Goal: Use online tool/utility: Utilize a website feature to perform a specific function

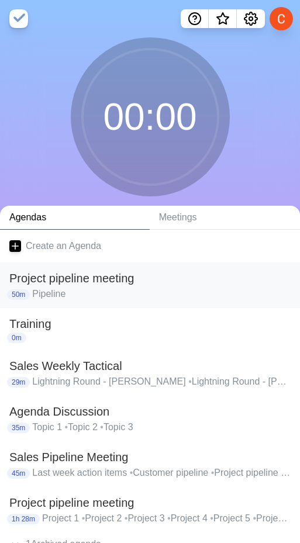
click at [91, 380] on p "Lightning Round - [PERSON_NAME] • Lightning Round - [PERSON_NAME] • Lightning R…" at bounding box center [161, 382] width 258 height 14
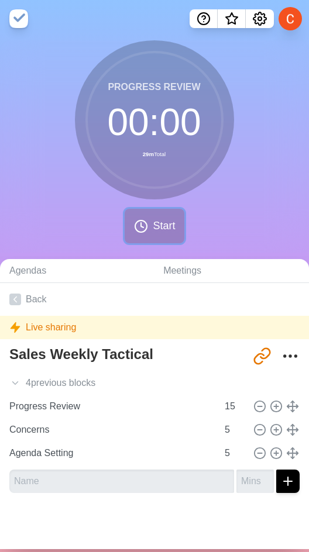
click at [155, 222] on span "Start" at bounding box center [164, 226] width 22 height 16
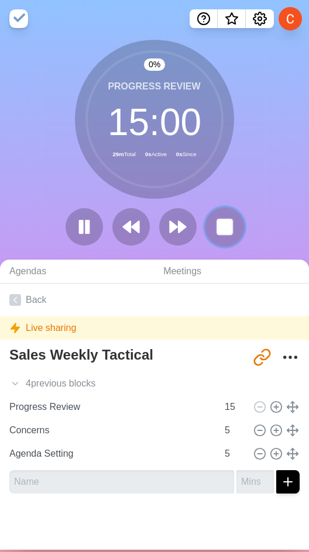
click at [227, 230] on rect at bounding box center [224, 226] width 15 height 15
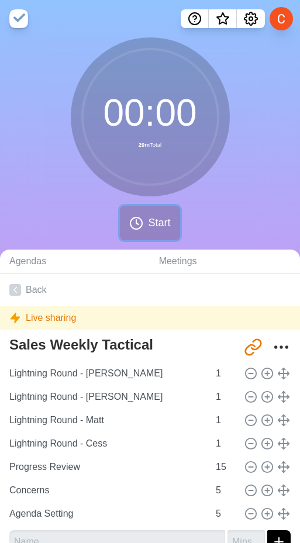
click at [167, 222] on span "Start" at bounding box center [159, 223] width 22 height 16
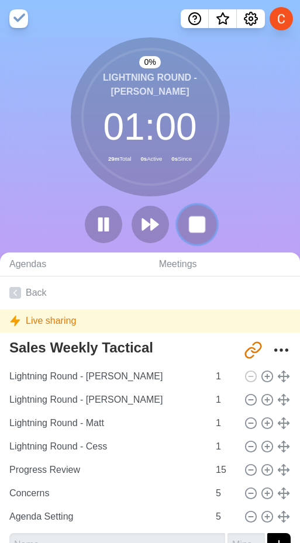
click at [203, 219] on rect at bounding box center [196, 224] width 15 height 15
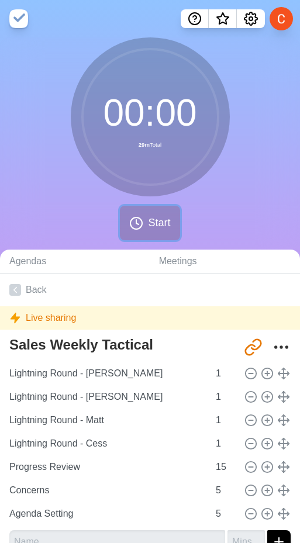
click at [157, 222] on span "Start" at bounding box center [159, 223] width 22 height 16
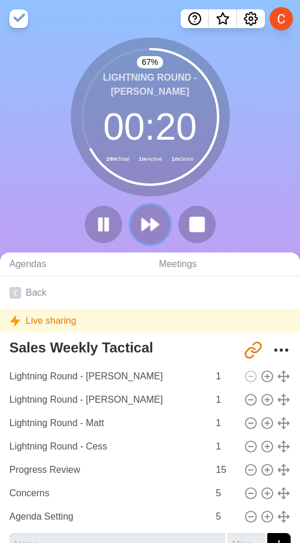
click at [152, 224] on polygon at bounding box center [155, 225] width 8 height 12
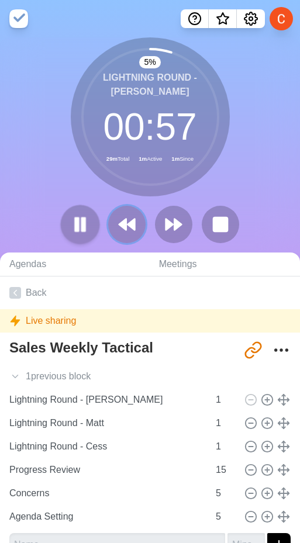
click at [110, 226] on button at bounding box center [126, 224] width 37 height 37
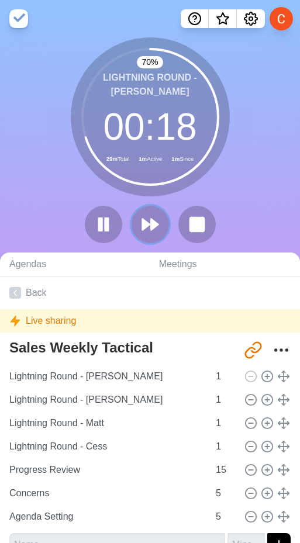
drag, startPoint x: 147, startPoint y: 229, endPoint x: 3, endPoint y: 205, distance: 146.3
click at [147, 229] on icon at bounding box center [150, 224] width 19 height 19
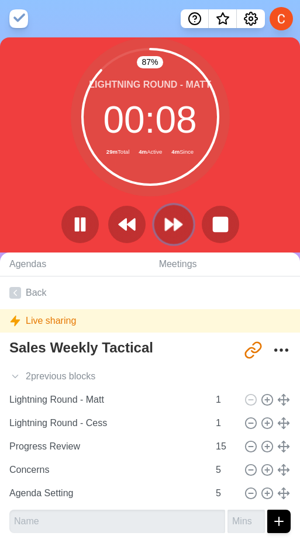
click at [183, 233] on icon at bounding box center [174, 225] width 20 height 20
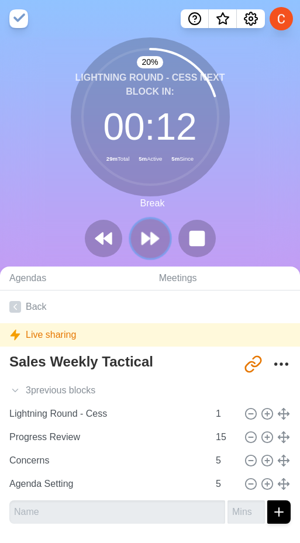
click at [142, 240] on polygon at bounding box center [146, 239] width 8 height 12
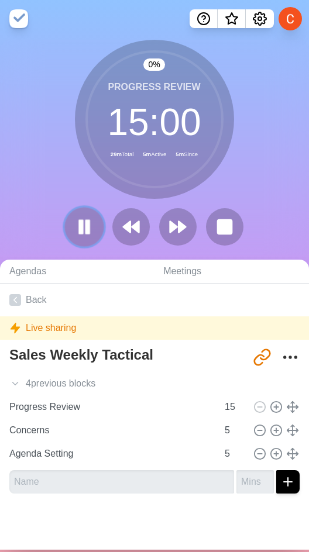
click at [79, 227] on icon at bounding box center [84, 227] width 20 height 20
click at [114, 229] on button at bounding box center [130, 226] width 39 height 39
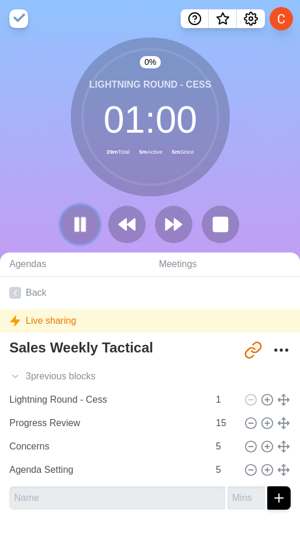
click at [97, 230] on button at bounding box center [79, 224] width 39 height 39
click at [81, 226] on polygon at bounding box center [80, 224] width 12 height 15
